Goal: Browse casually

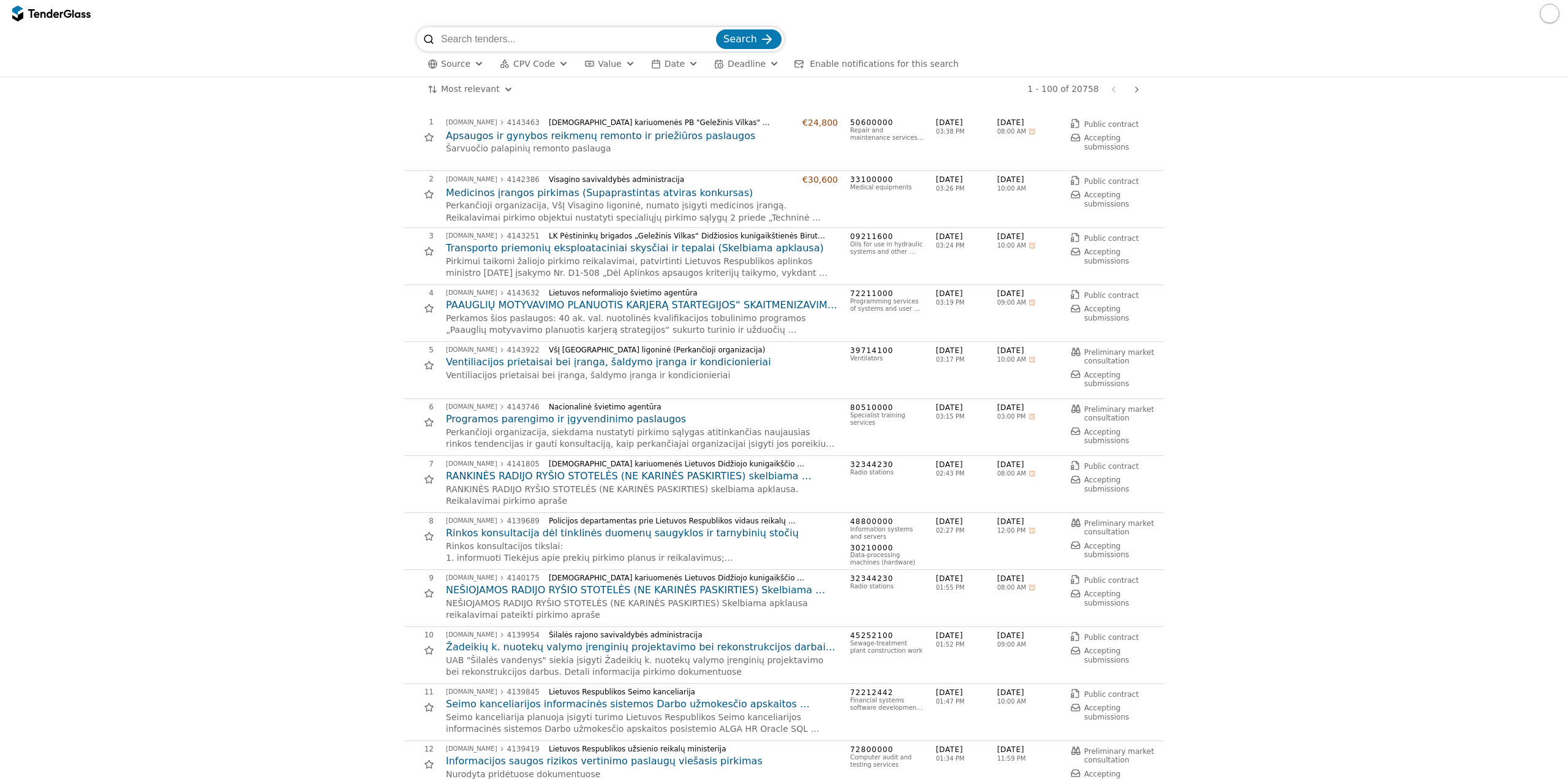
click at [455, 86] on html "Search Source CPV Code Type Buyer Value Date Deadline Enable notifications for …" at bounding box center [784, 390] width 1568 height 779
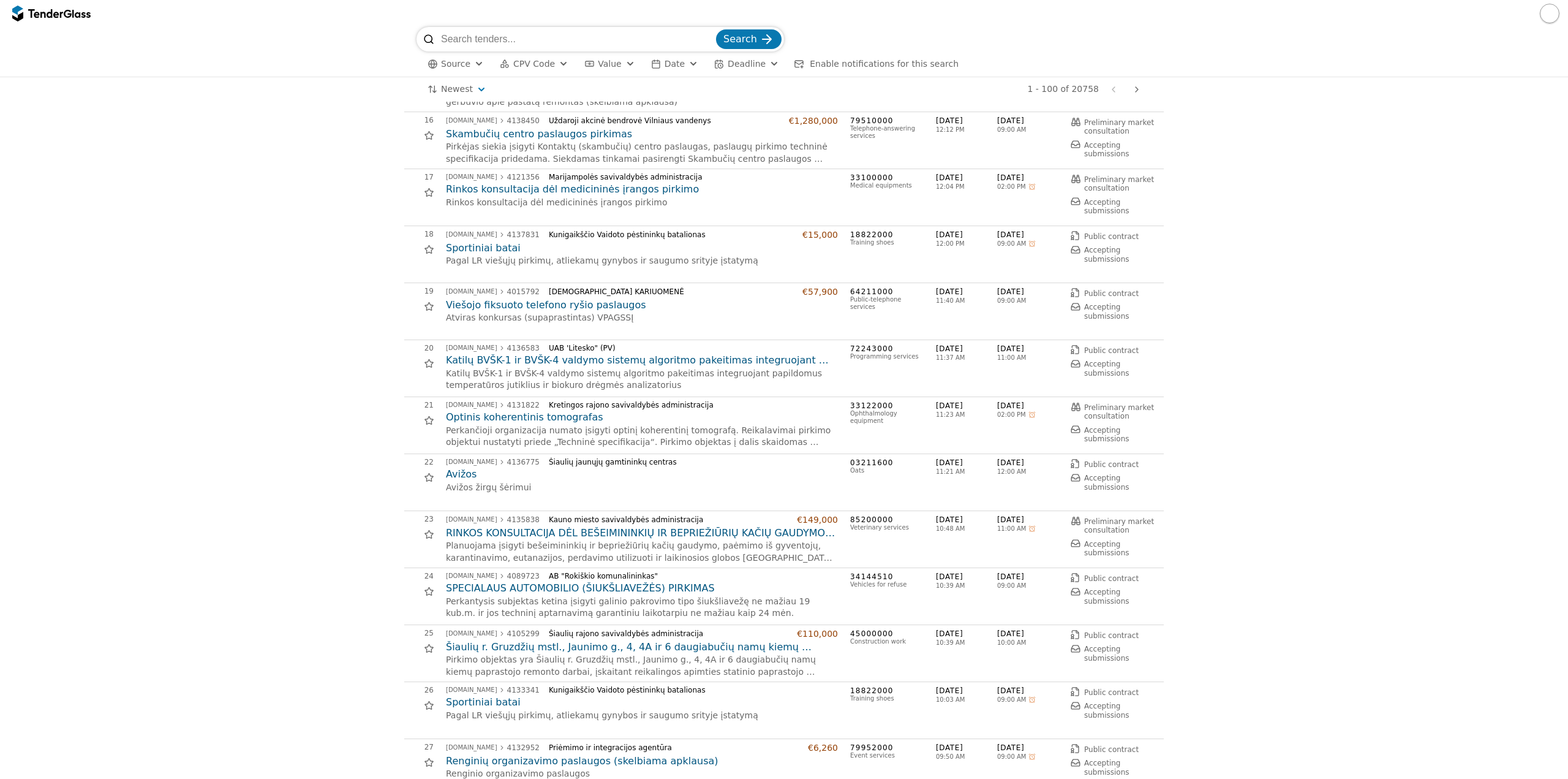
scroll to position [858, 0]
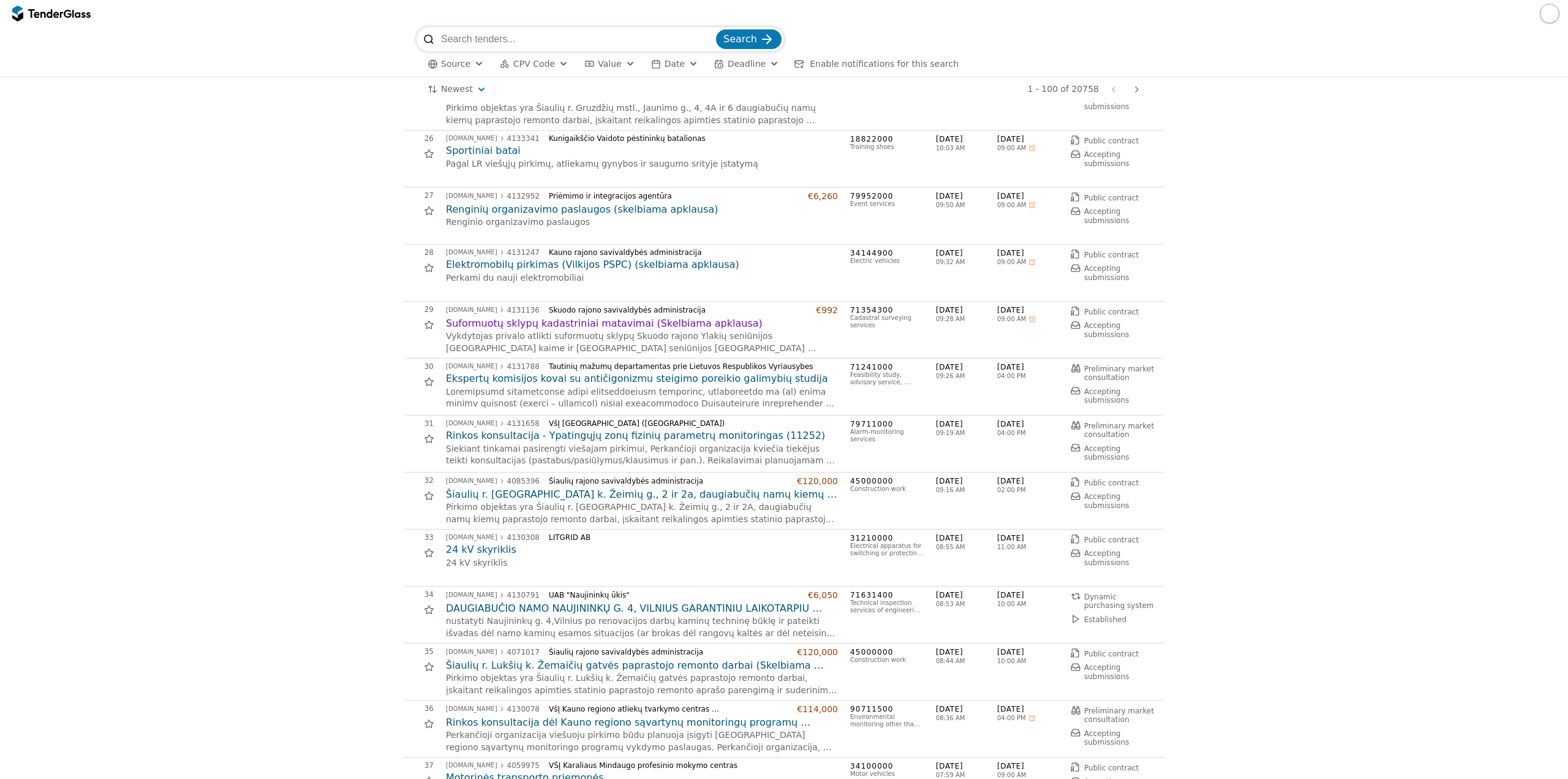
scroll to position [1409, 0]
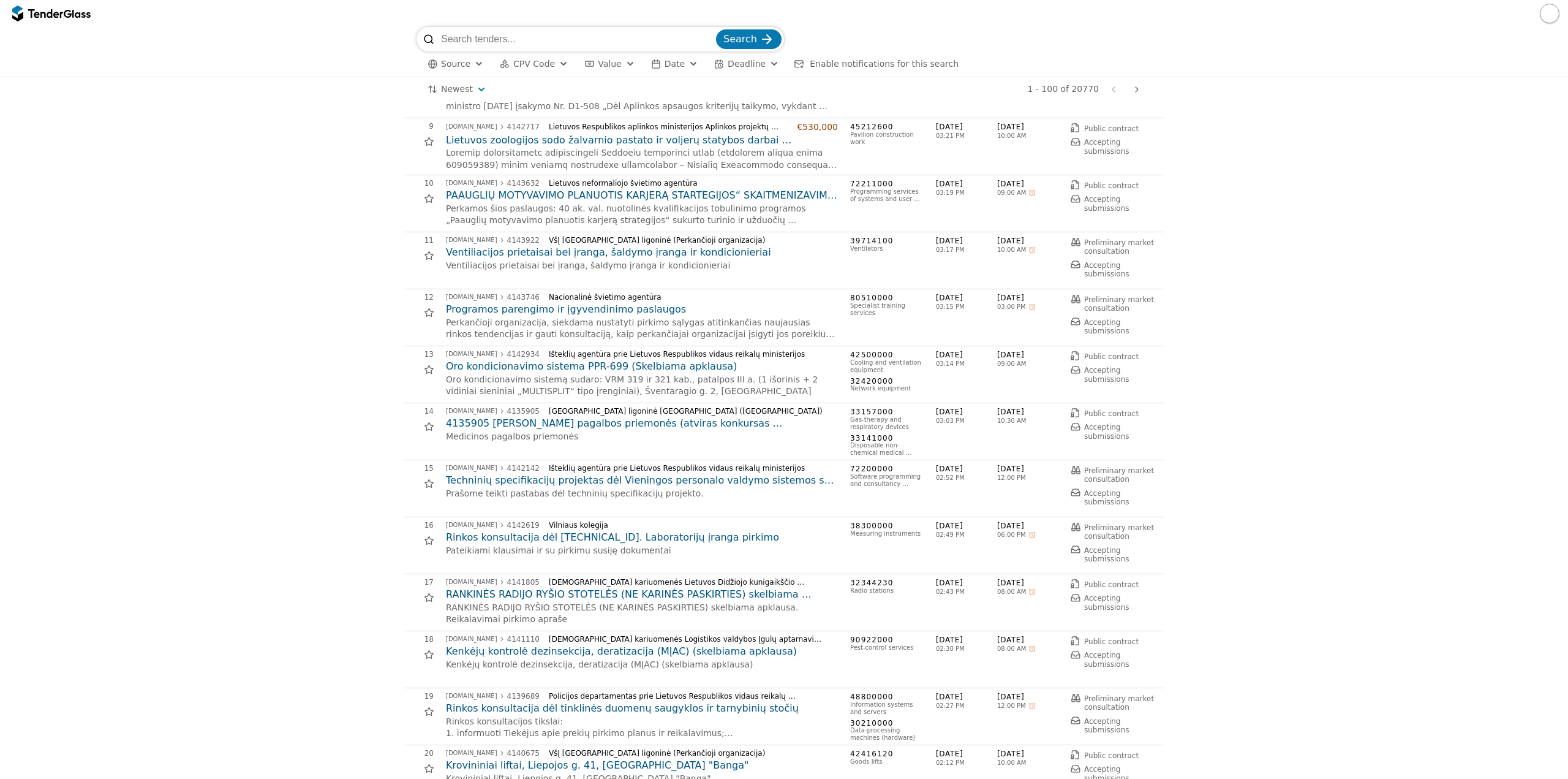
scroll to position [245, 0]
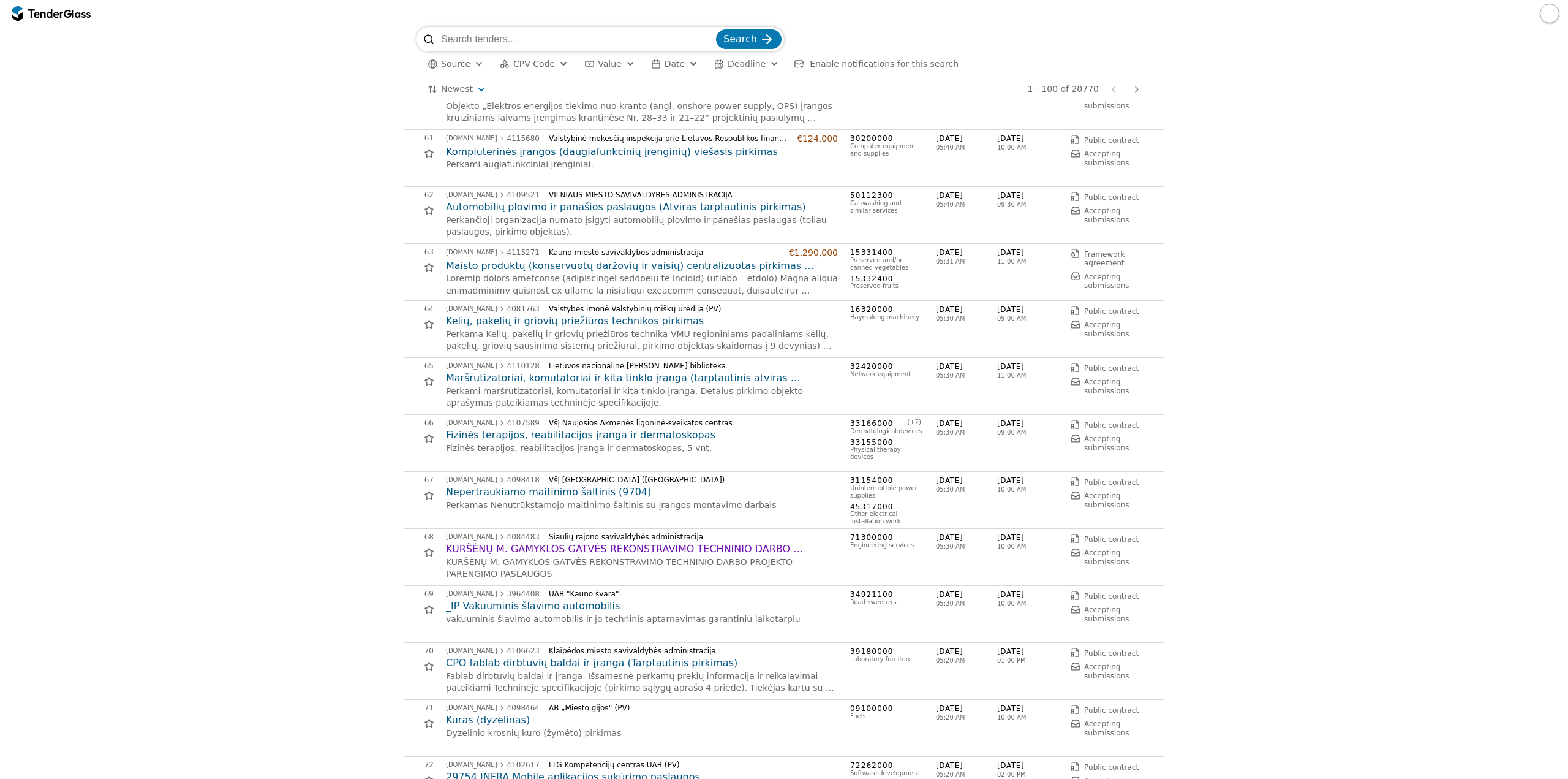
scroll to position [3309, 0]
